Goal: Transaction & Acquisition: Purchase product/service

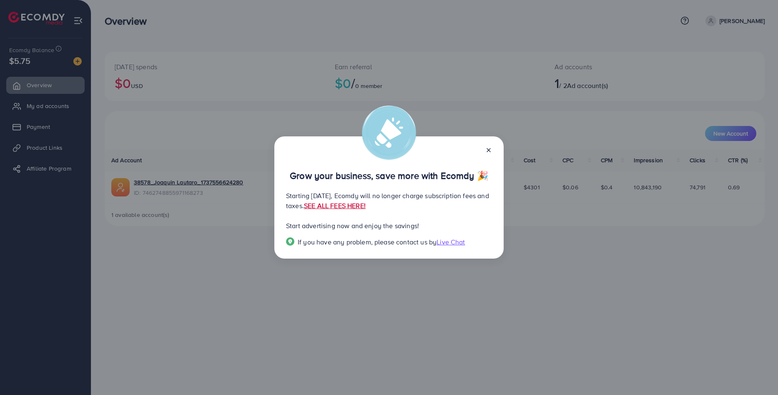
click at [366, 208] on link "SEE ALL FEES HERE!" at bounding box center [335, 205] width 62 height 9
click at [490, 153] on icon at bounding box center [488, 150] width 7 height 7
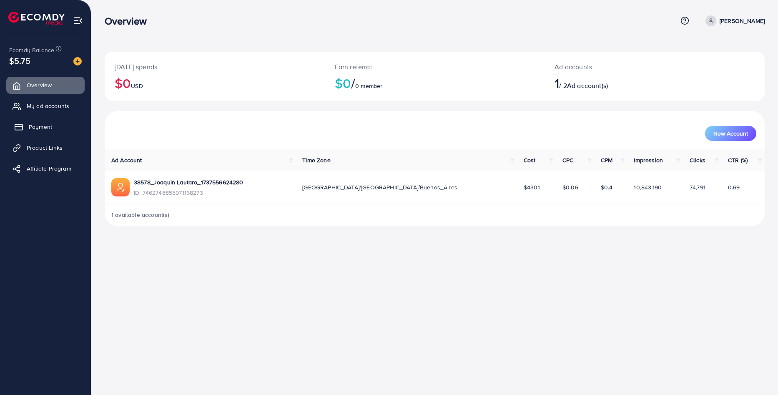
click at [48, 126] on span "Payment" at bounding box center [40, 127] width 23 height 8
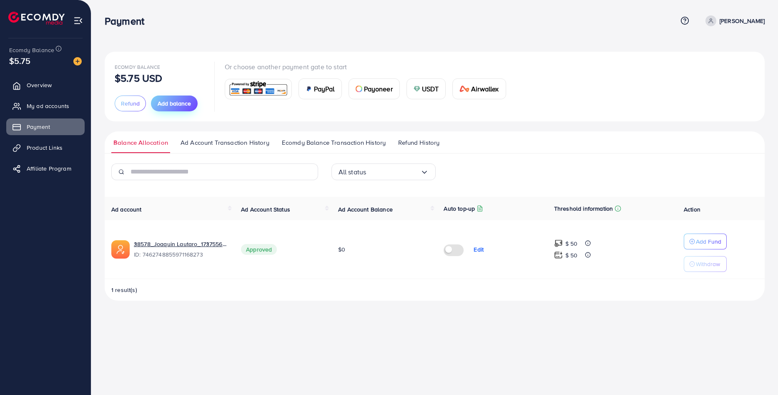
click at [171, 105] on span "Add balance" at bounding box center [174, 103] width 33 height 8
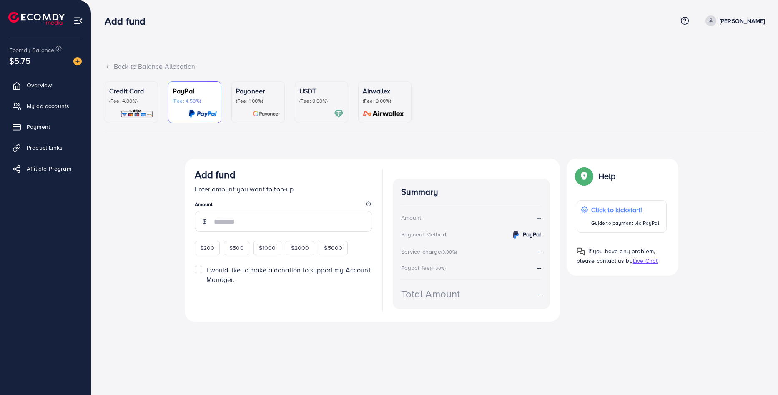
click at [338, 116] on img at bounding box center [339, 114] width 10 height 10
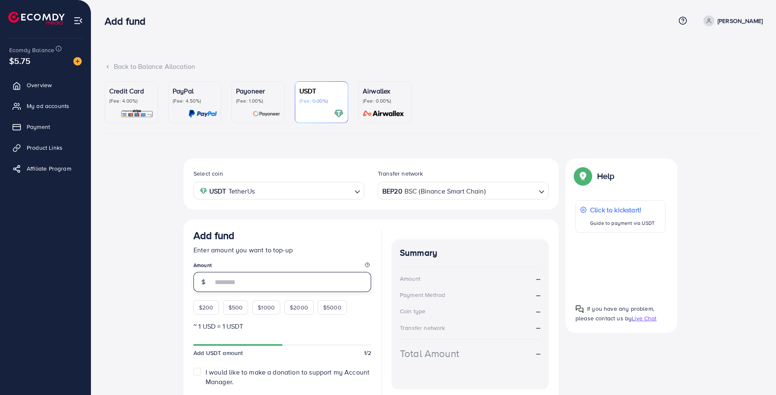
click at [262, 280] on input "number" at bounding box center [292, 282] width 158 height 20
click at [206, 309] on div "$200 $500 $1000 $2000 $5000" at bounding box center [278, 305] width 171 height 18
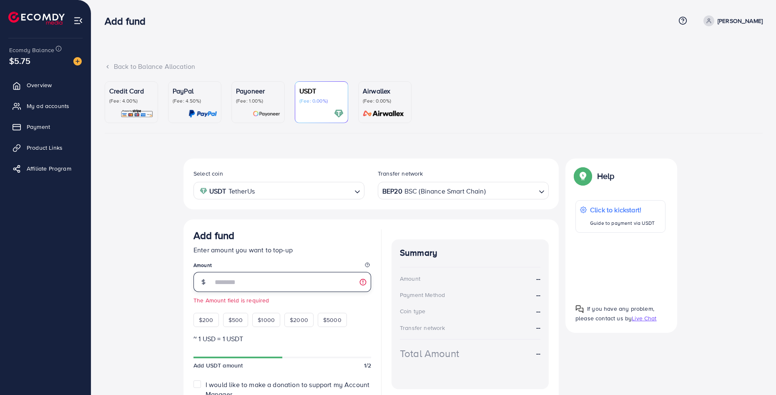
click at [227, 289] on input "number" at bounding box center [292, 282] width 158 height 20
type input "***"
click at [172, 292] on div "Select coin USDT TetherUs Loading... Transfer network BEP20 BSC (Binance Smart …" at bounding box center [434, 299] width 658 height 283
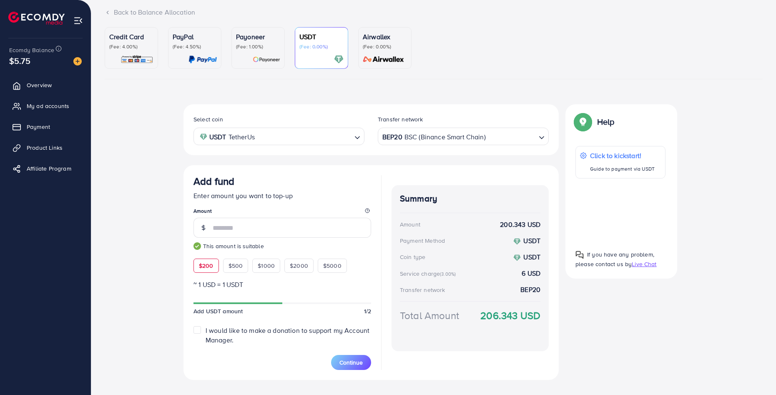
scroll to position [69, 0]
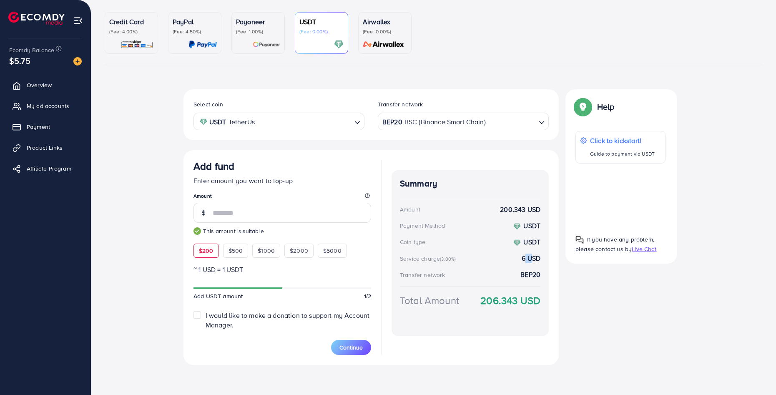
drag, startPoint x: 533, startPoint y: 260, endPoint x: 516, endPoint y: 265, distance: 17.9
click at [524, 256] on strong "6 USD" at bounding box center [530, 258] width 19 height 10
click at [509, 270] on div "Transfer network BEP20" at bounding box center [470, 275] width 140 height 10
drag, startPoint x: 500, startPoint y: 274, endPoint x: 523, endPoint y: 274, distance: 22.9
click at [523, 274] on div "Transfer network BEP20" at bounding box center [470, 275] width 140 height 10
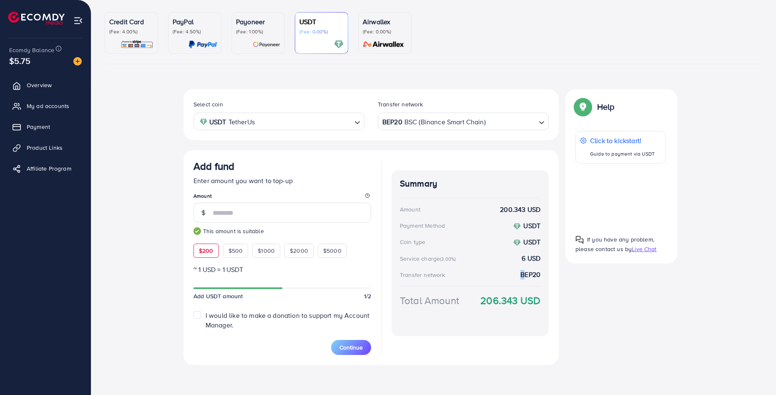
click at [512, 271] on div "Transfer network BEP20" at bounding box center [470, 275] width 140 height 10
click at [511, 272] on div "Transfer network BEP20" at bounding box center [470, 275] width 140 height 10
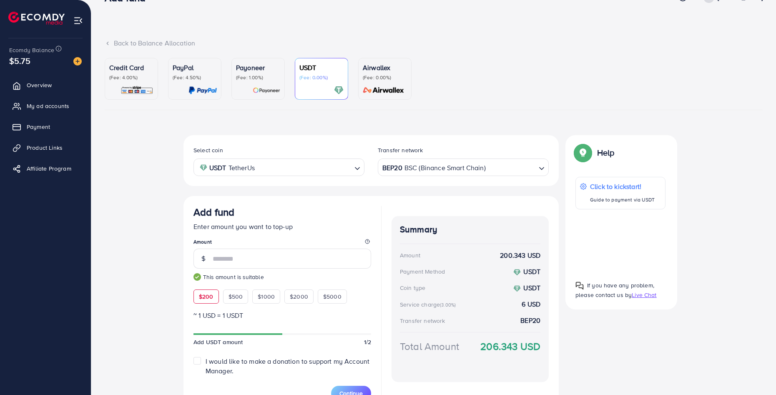
scroll to position [42, 0]
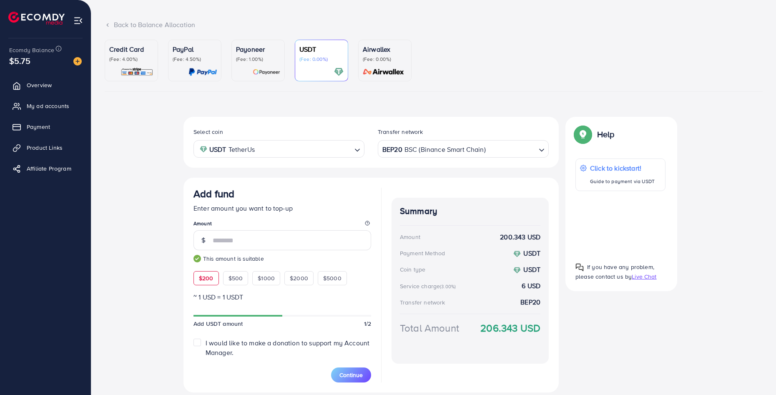
click at [609, 228] on div at bounding box center [620, 223] width 90 height 51
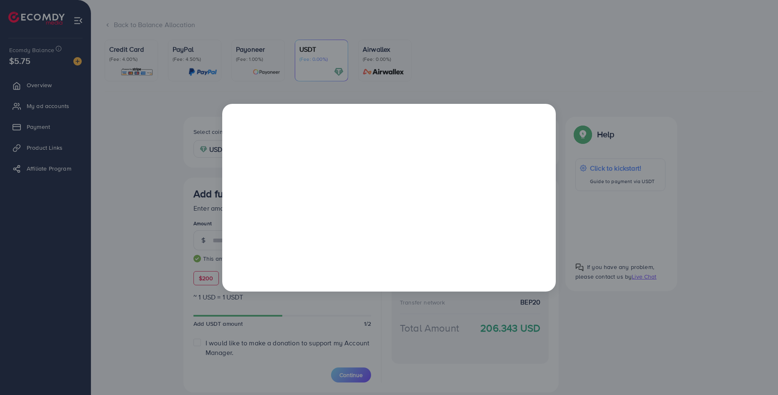
click at [612, 214] on div at bounding box center [389, 197] width 778 height 395
